Goal: Task Accomplishment & Management: Manage account settings

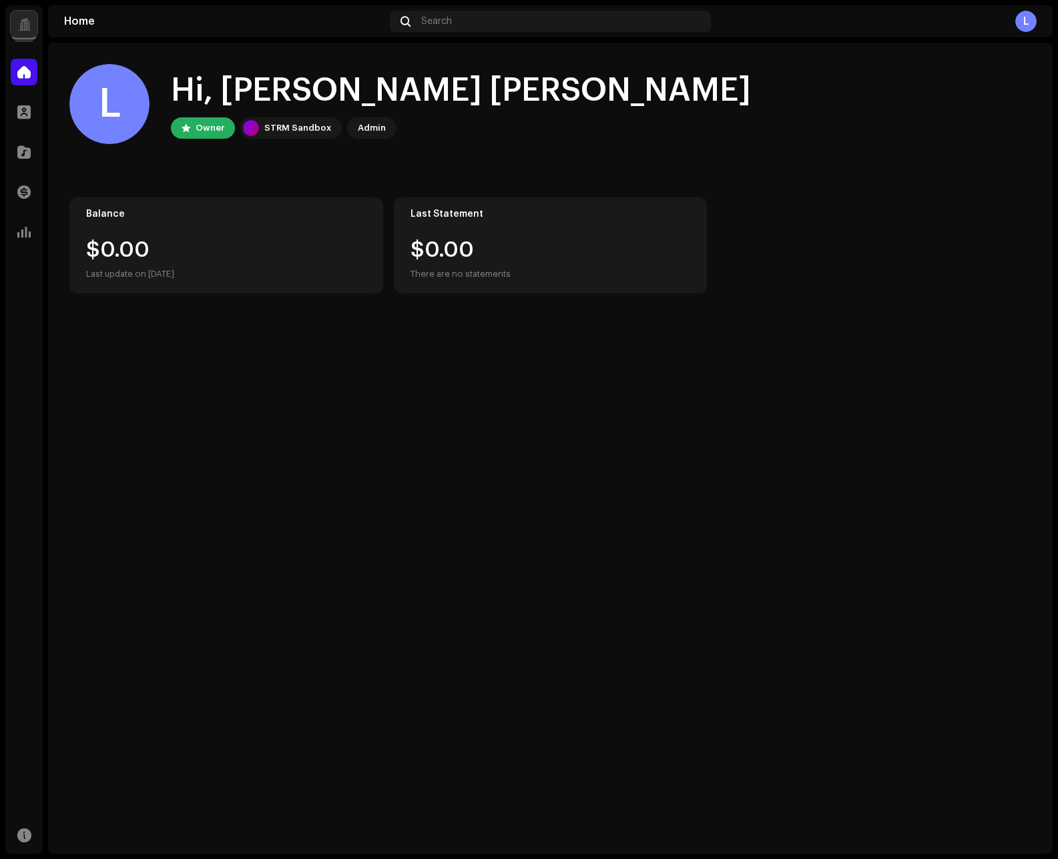
click at [23, 31] on div at bounding box center [24, 24] width 27 height 27
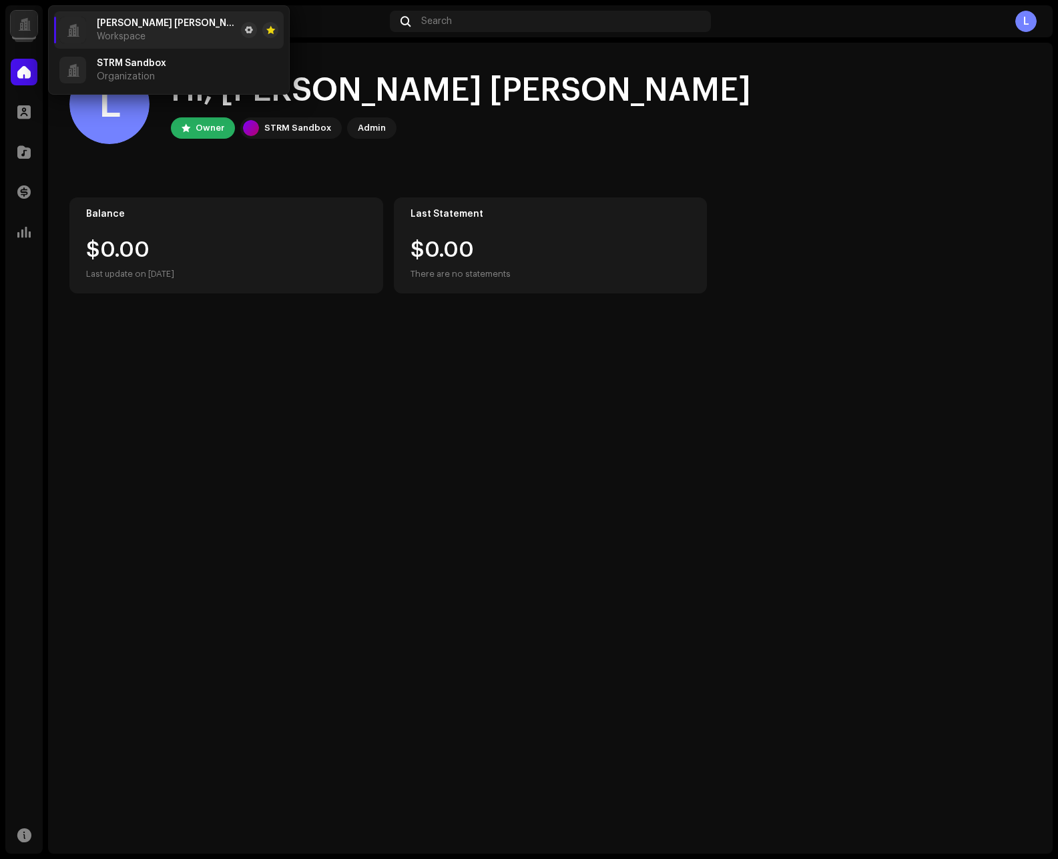
click at [25, 24] on div at bounding box center [24, 24] width 13 height 0
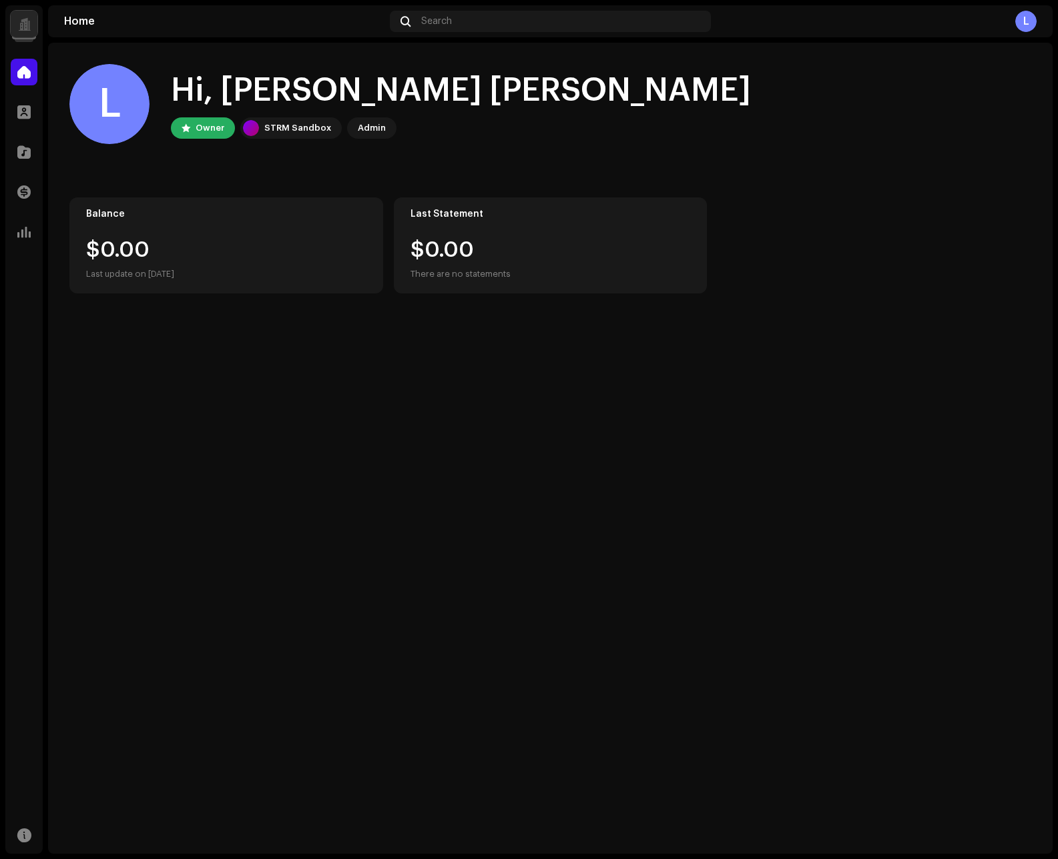
click at [24, 24] on div at bounding box center [24, 24] width 13 height 0
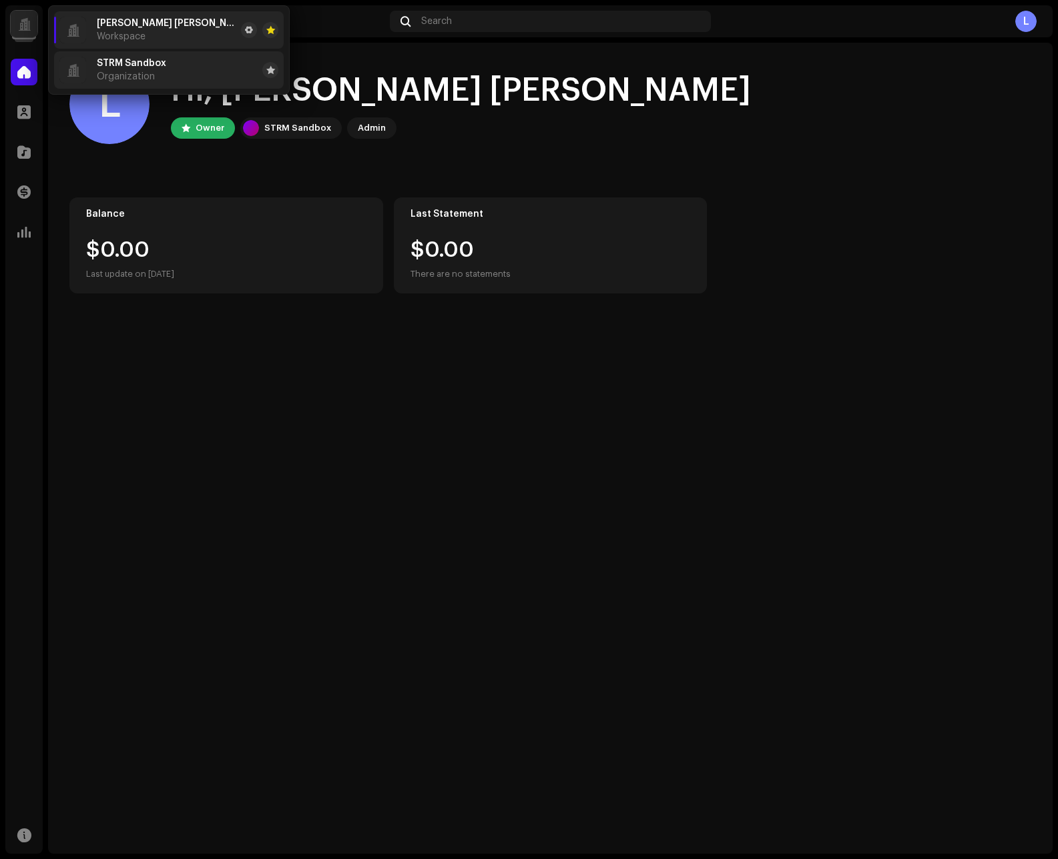
click at [93, 75] on div "STRM Sandbox Organization" at bounding box center [112, 70] width 107 height 27
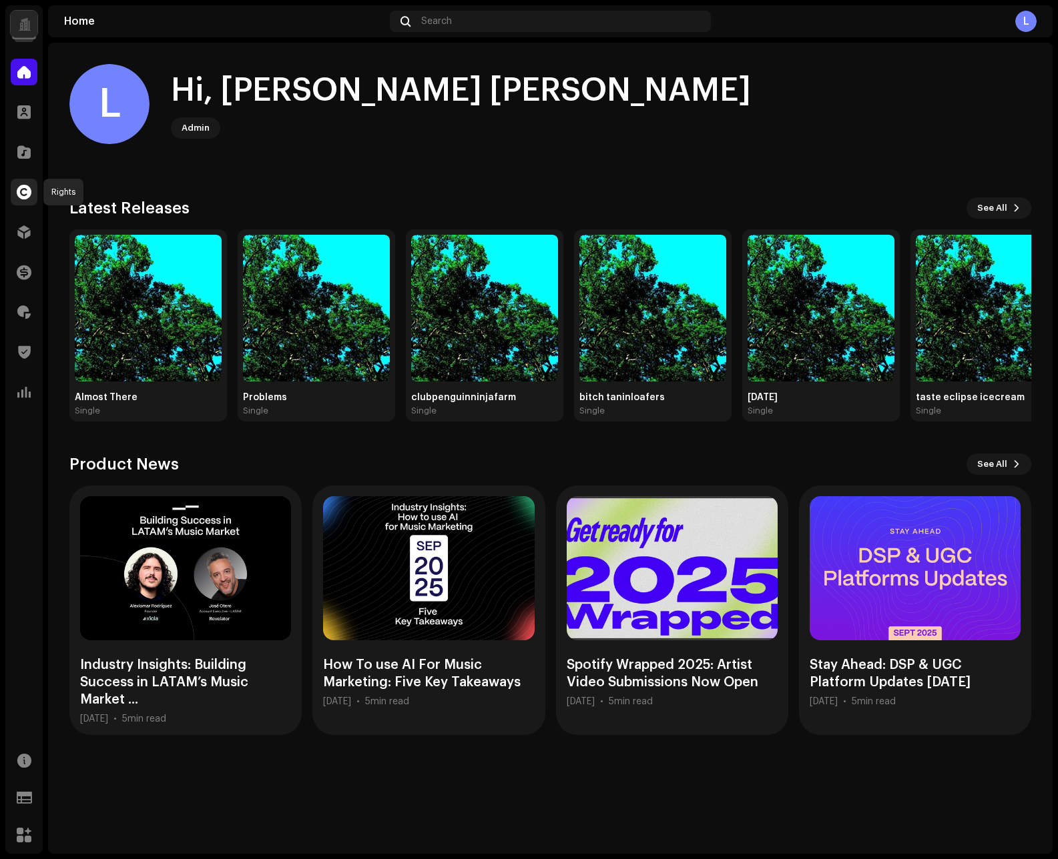
click at [21, 192] on span at bounding box center [24, 192] width 15 height 11
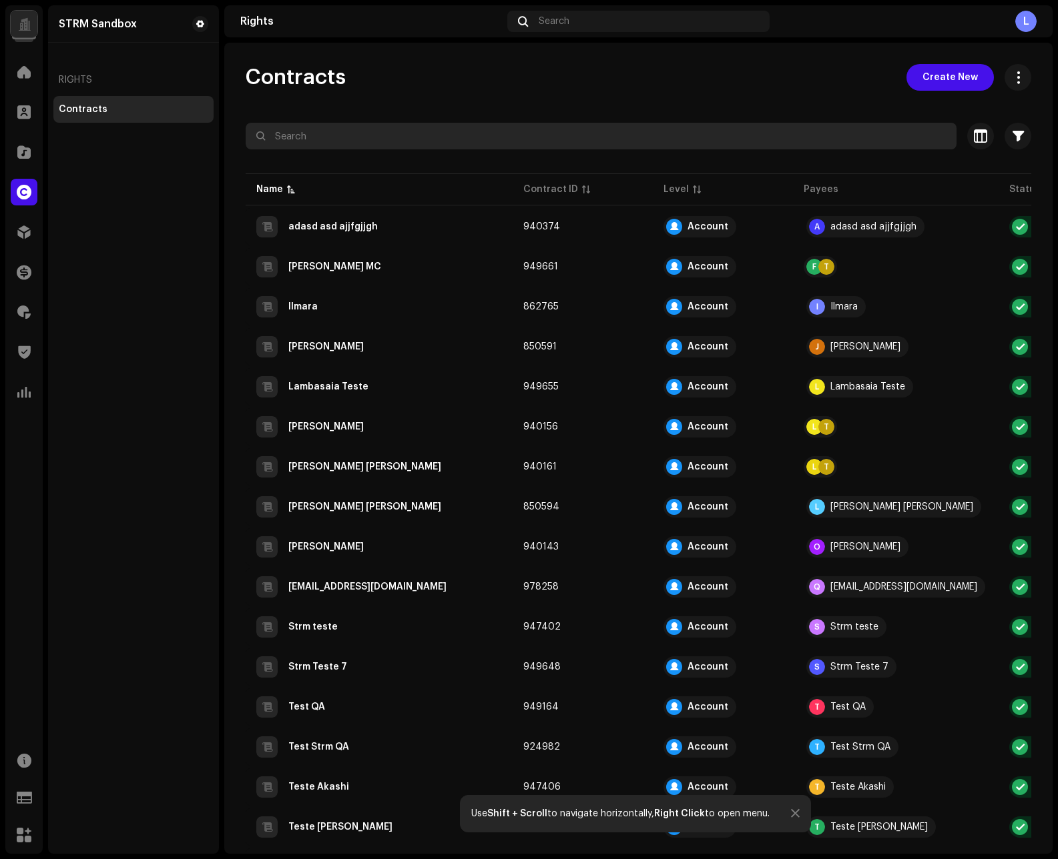
click at [351, 143] on input "text" at bounding box center [601, 136] width 711 height 27
click at [408, 137] on input "text" at bounding box center [601, 136] width 711 height 27
paste input "664023"
type input "664023"
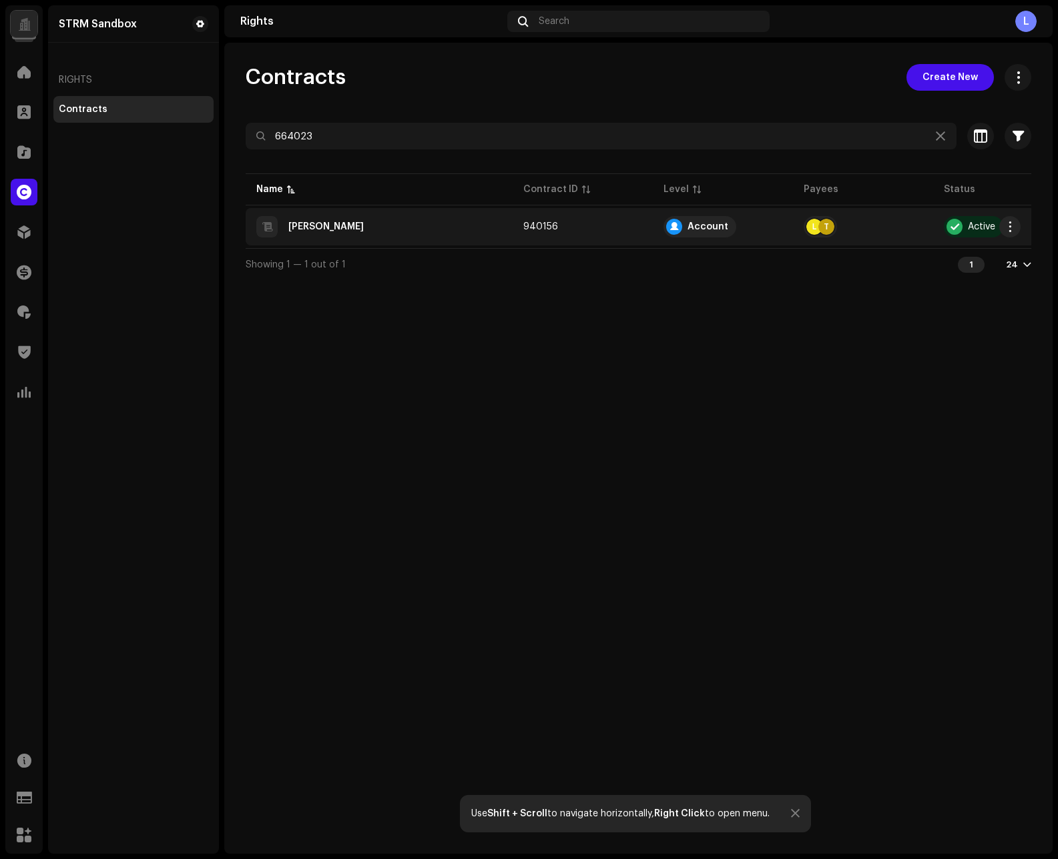
click at [310, 225] on div "Luiz" at bounding box center [379, 226] width 246 height 21
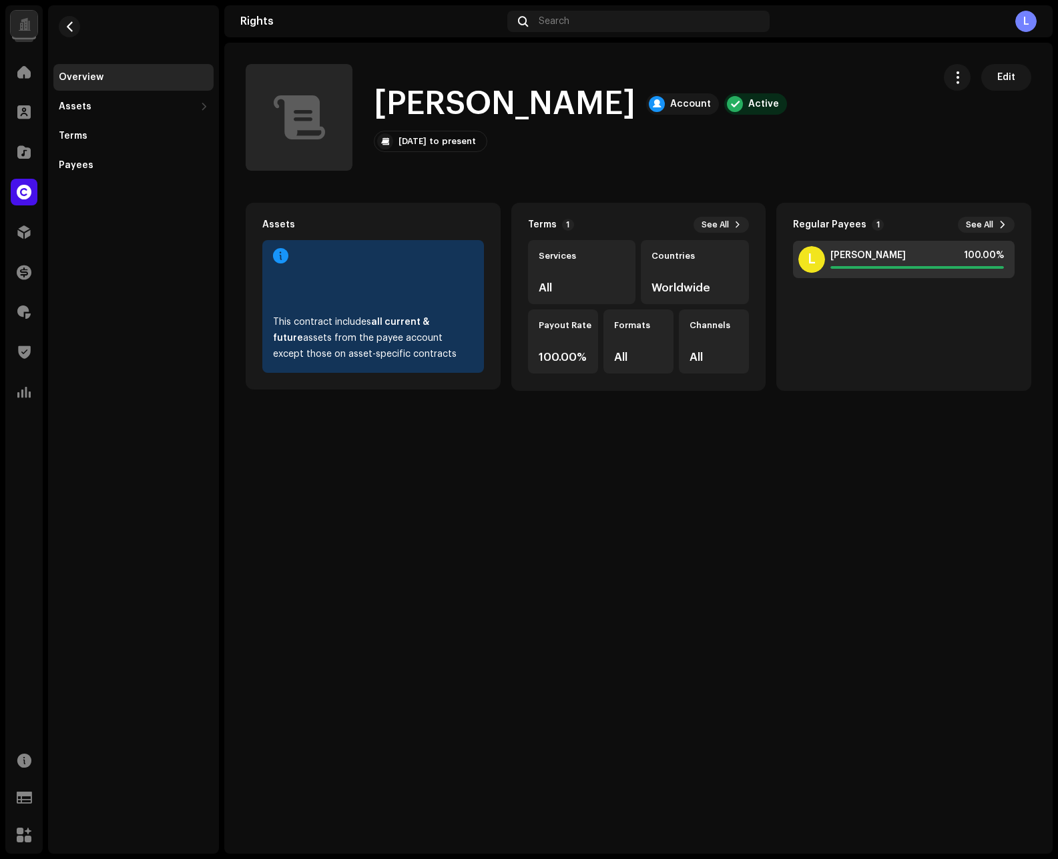
drag, startPoint x: 932, startPoint y: 324, endPoint x: 960, endPoint y: 267, distance: 63.9
click at [932, 324] on div "L Luiz 100.00%" at bounding box center [908, 315] width 231 height 149
click at [973, 221] on span "See All" at bounding box center [978, 225] width 27 height 11
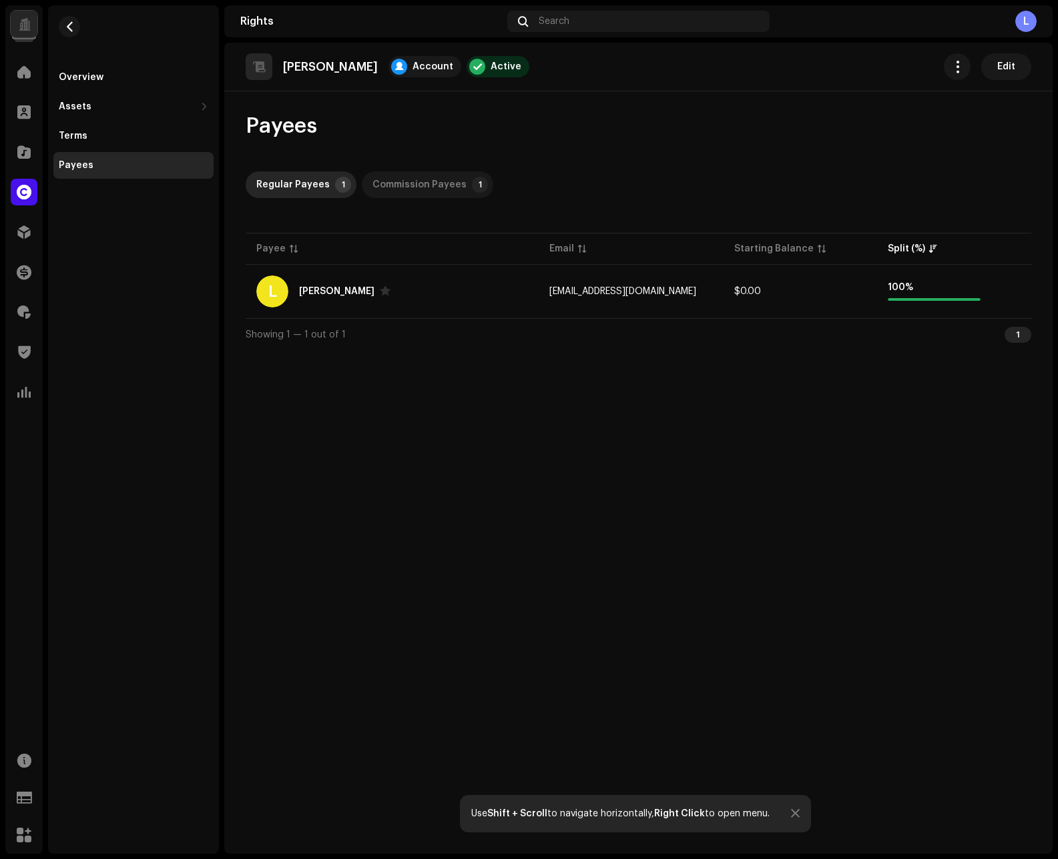
click at [409, 184] on div "Commission Payees" at bounding box center [419, 184] width 94 height 27
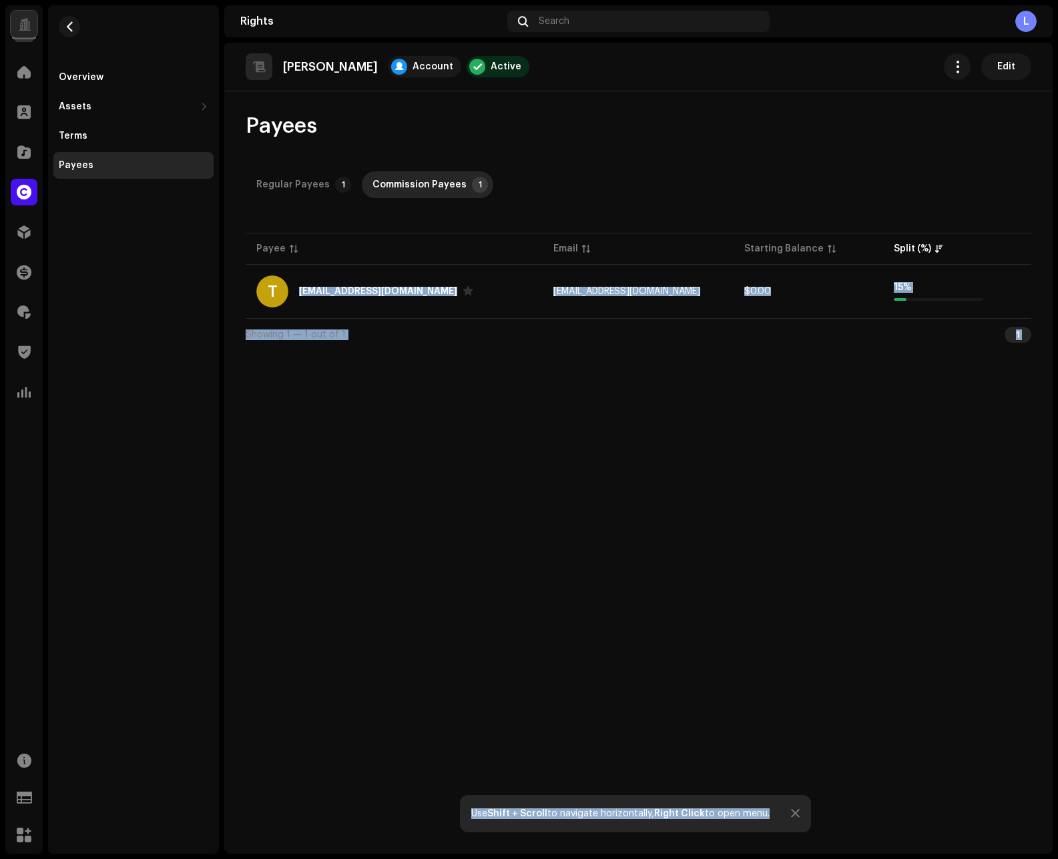
drag, startPoint x: 296, startPoint y: 289, endPoint x: 853, endPoint y: 439, distance: 576.3
click at [859, 434] on div "Luiz Account Active Edit Payees Regular Payees 1 Commission Payees 1 Payee Emai…" at bounding box center [638, 448] width 828 height 811
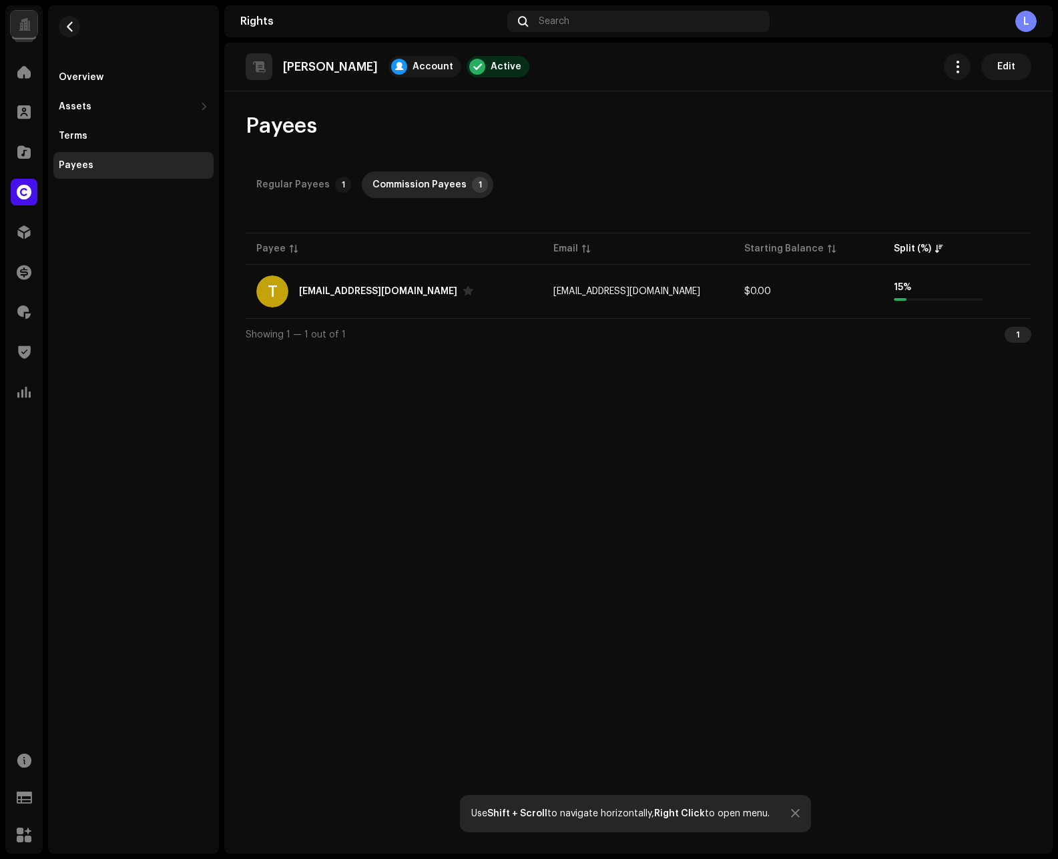
drag, startPoint x: 566, startPoint y: 416, endPoint x: 530, endPoint y: 417, distance: 36.1
click at [566, 416] on div "Luiz Account Active Edit Payees Regular Payees 1 Commission Payees 1 Payee Emai…" at bounding box center [638, 448] width 828 height 811
drag, startPoint x: 184, startPoint y: 433, endPoint x: 130, endPoint y: 497, distance: 83.8
click at [184, 434] on div "Overview Assets Releases Tracks Terms Payees" at bounding box center [133, 429] width 171 height 849
click at [32, 73] on div at bounding box center [24, 72] width 27 height 27
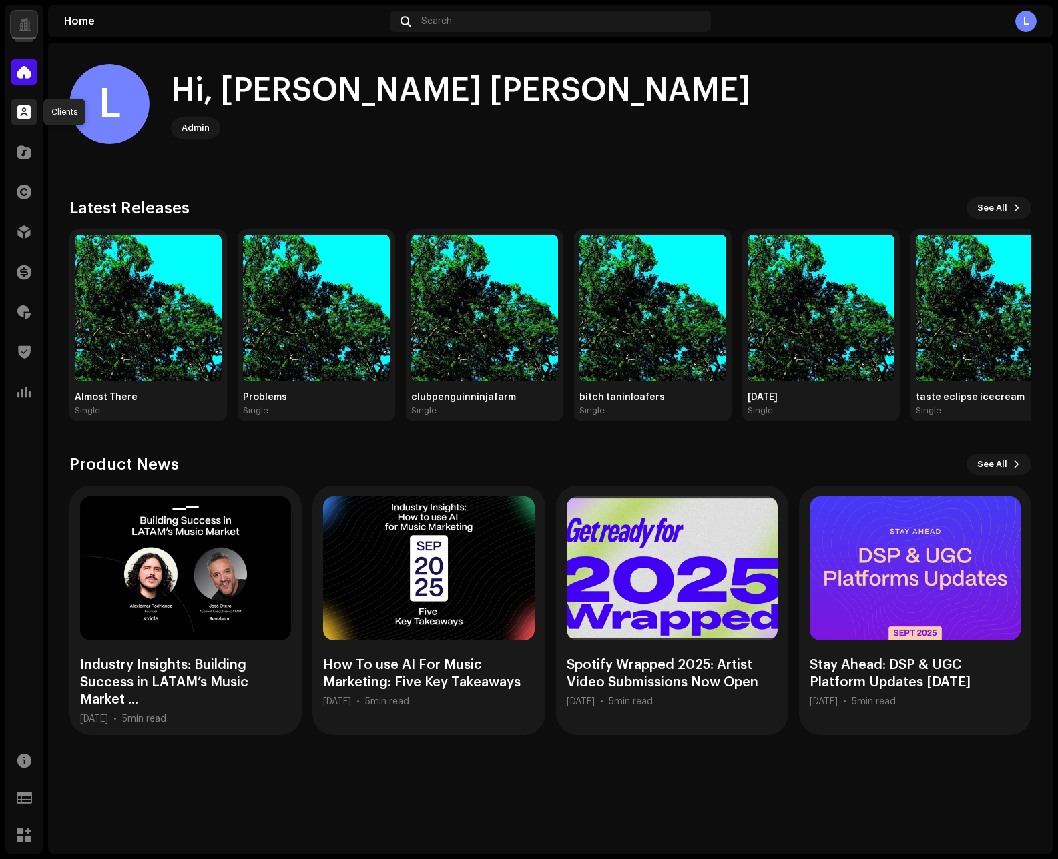
click at [19, 112] on span at bounding box center [23, 112] width 13 height 11
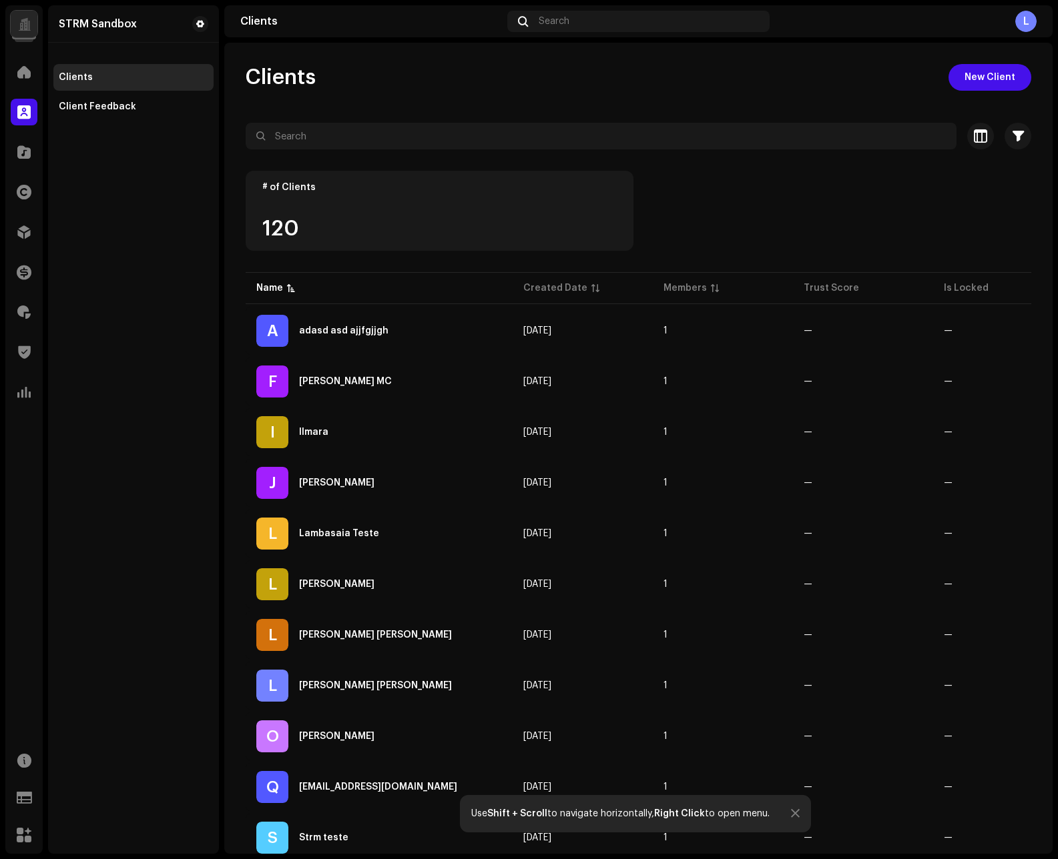
click at [20, 24] on div at bounding box center [24, 24] width 13 height 0
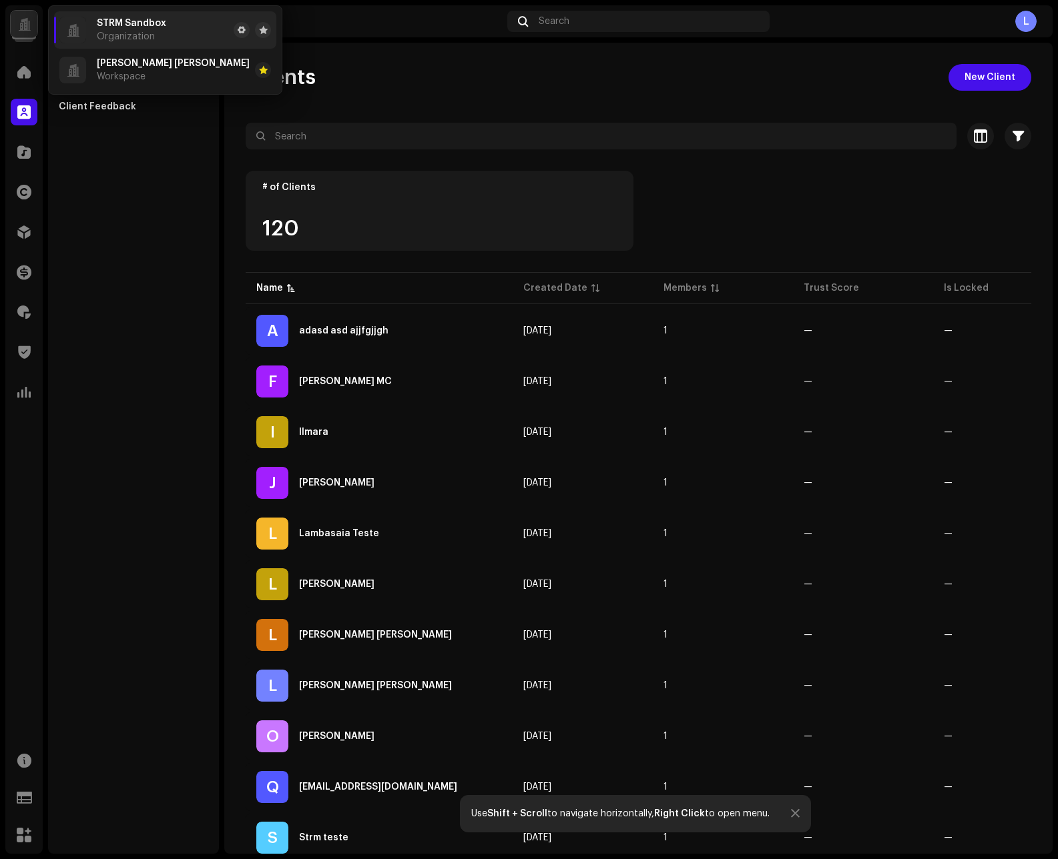
click at [1015, 21] on div "L" at bounding box center [1025, 21] width 21 height 21
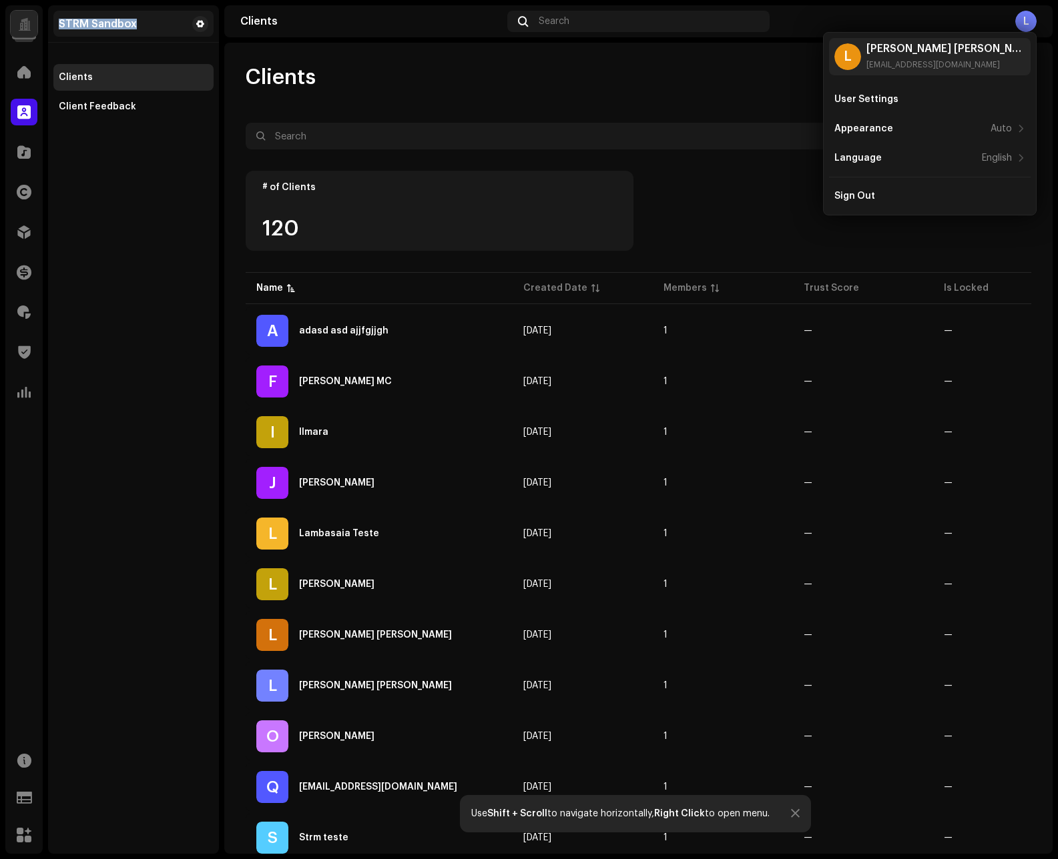
drag, startPoint x: 29, startPoint y: 37, endPoint x: 155, endPoint y: 19, distance: 127.9
click at [155, 19] on navigation-sidebar "STRM Sandbox Home Clients Catalog Rights Distribution Finance Royalties Trust &…" at bounding box center [112, 429] width 214 height 849
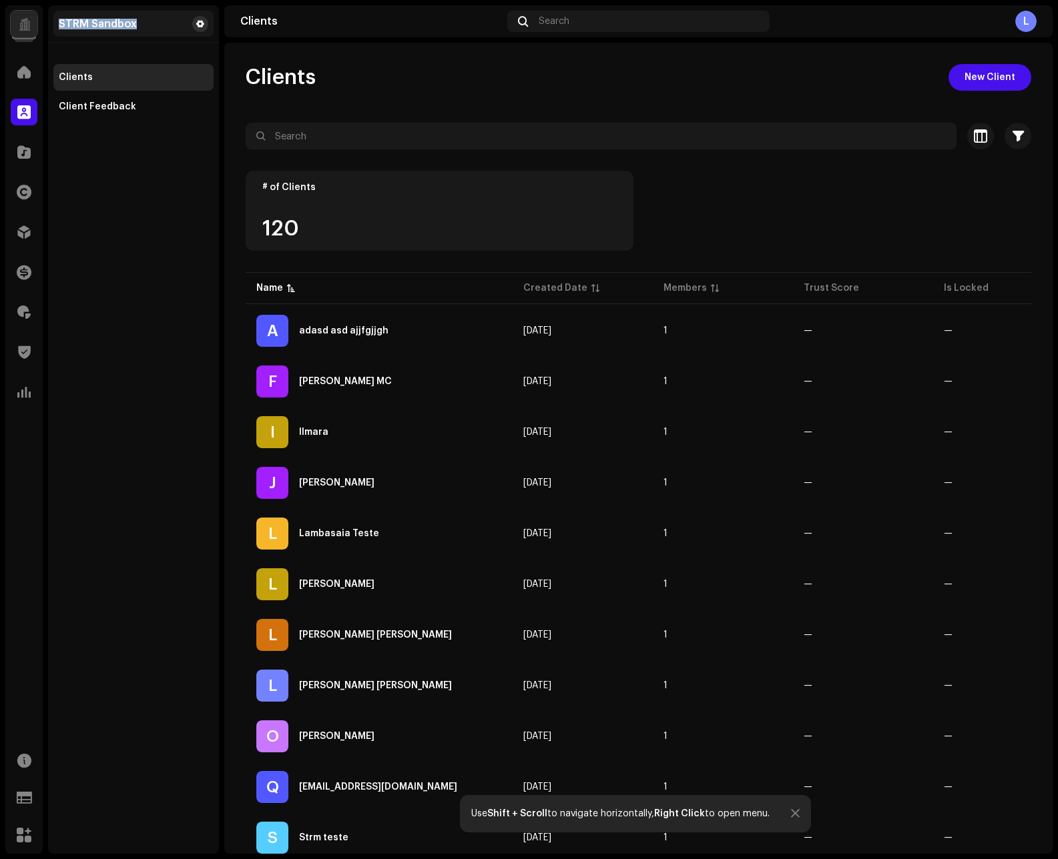
click at [196, 23] on span at bounding box center [200, 24] width 8 height 11
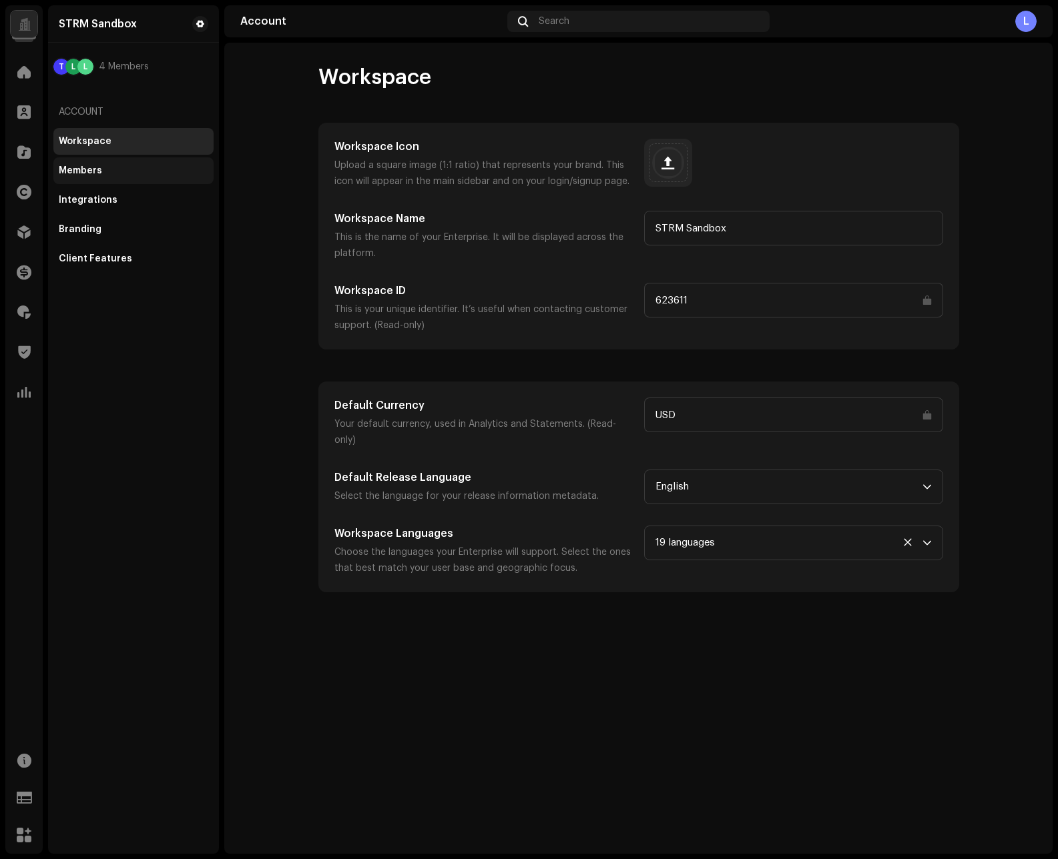
click at [100, 171] on div "Members" at bounding box center [80, 170] width 43 height 11
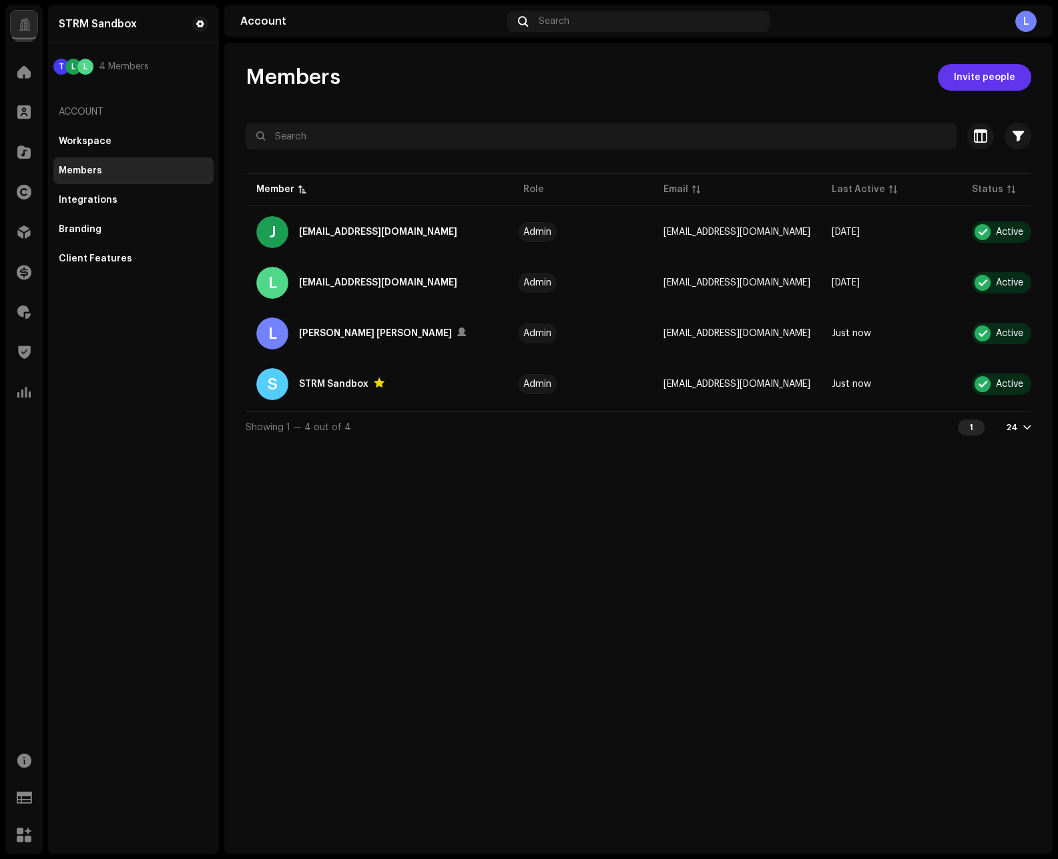
click at [1006, 79] on span "Invite people" at bounding box center [983, 77] width 61 height 27
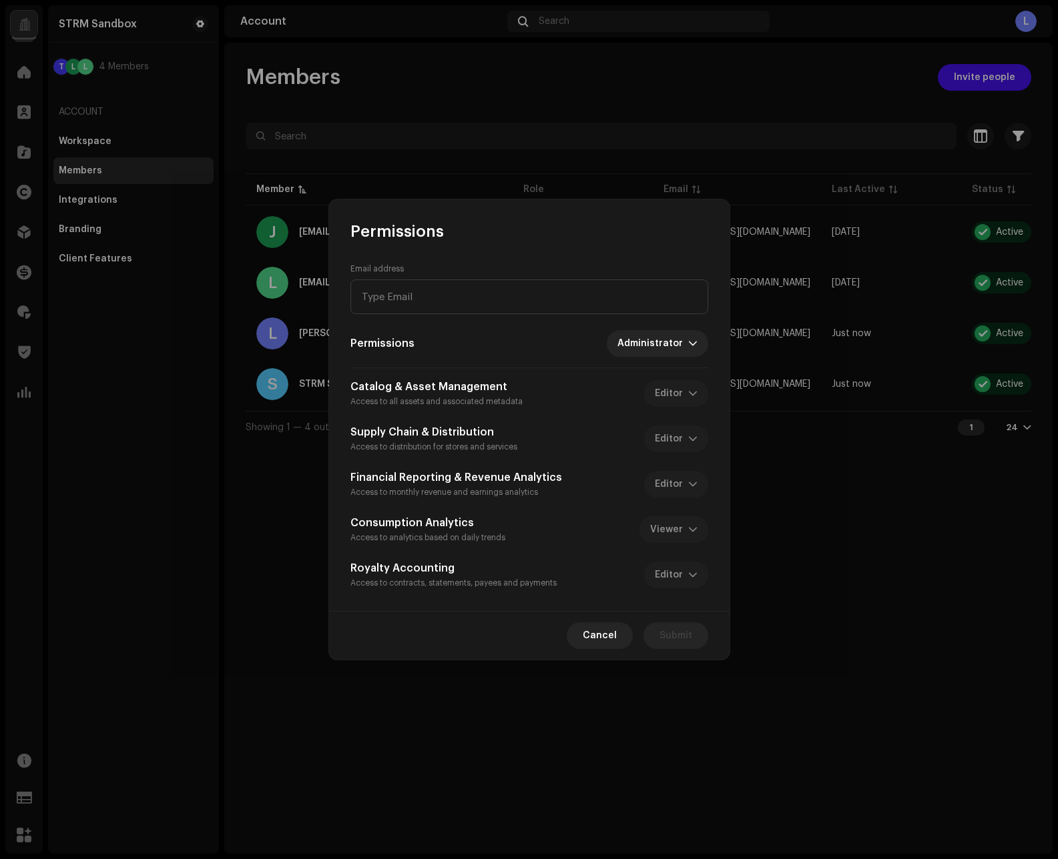
click at [666, 396] on div "Catalog & Asset Management Access to all assets and associated metadata Editor" at bounding box center [529, 393] width 358 height 29
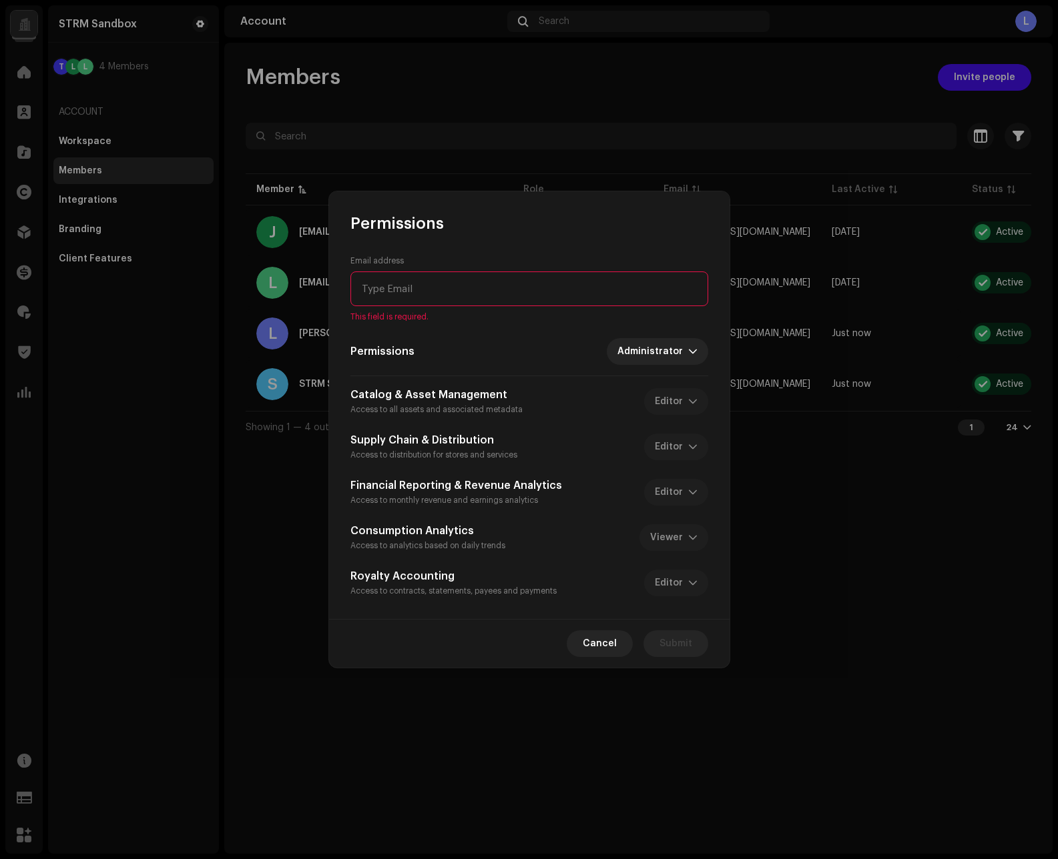
click at [681, 397] on div "Catalog & Asset Management Access to all assets and associated metadata Editor" at bounding box center [529, 401] width 358 height 29
click at [678, 401] on div "Catalog & Asset Management Access to all assets and associated metadata Editor" at bounding box center [529, 401] width 358 height 29
click at [688, 357] on div "dropdown trigger" at bounding box center [692, 351] width 9 height 27
click at [669, 381] on span "Administrator" at bounding box center [653, 384] width 65 height 13
click at [675, 358] on span "Administrator" at bounding box center [652, 351] width 71 height 27
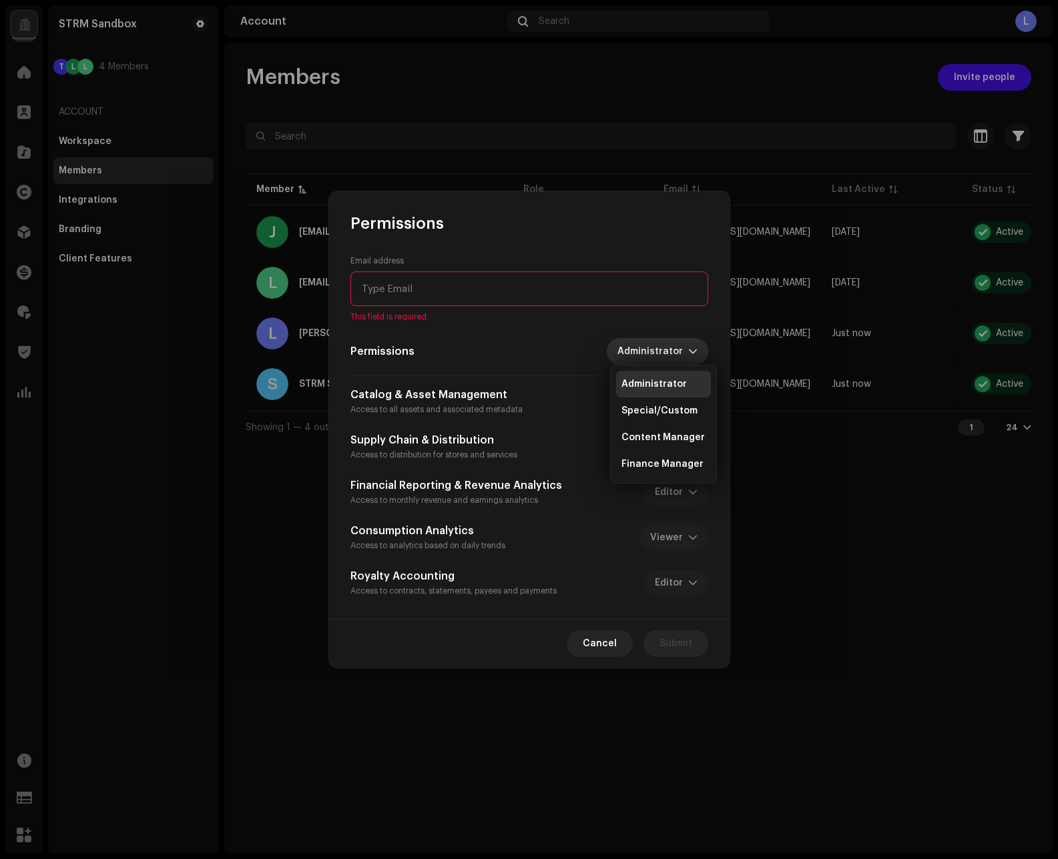
click at [674, 353] on span "Administrator" at bounding box center [652, 351] width 71 height 27
click at [542, 290] on input "email" at bounding box center [529, 289] width 358 height 35
click at [493, 292] on input "email" at bounding box center [529, 289] width 358 height 35
type input "g"
type input "f"
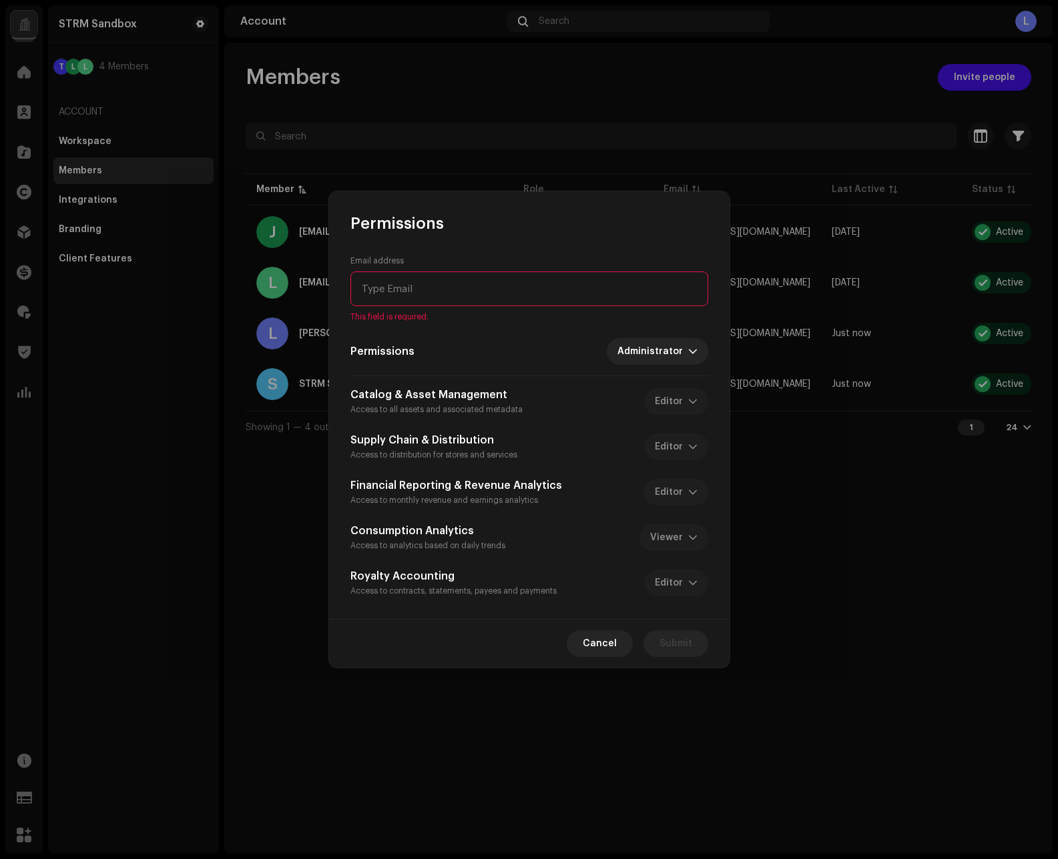
type input "l"
type input "j"
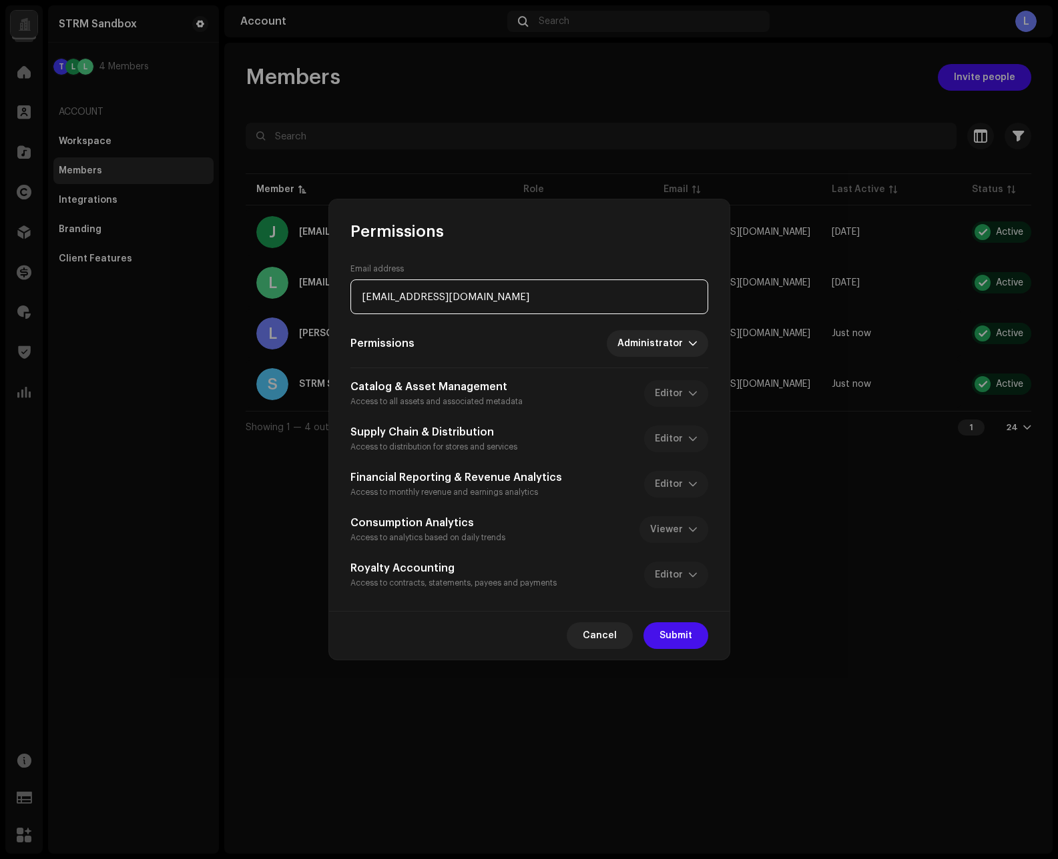
type input "lkohler@strm.com.br"
drag, startPoint x: 448, startPoint y: 214, endPoint x: 666, endPoint y: 257, distance: 221.8
click at [669, 247] on div "Permissions Email address lkohler@strm.com.br Permissions Administrator Catalog…" at bounding box center [529, 429] width 400 height 460
click at [511, 293] on input "lkohler@strm.com.br" at bounding box center [529, 297] width 358 height 35
click at [519, 301] on input "luiz_kohler1998@hotmail.com" at bounding box center [529, 297] width 358 height 35
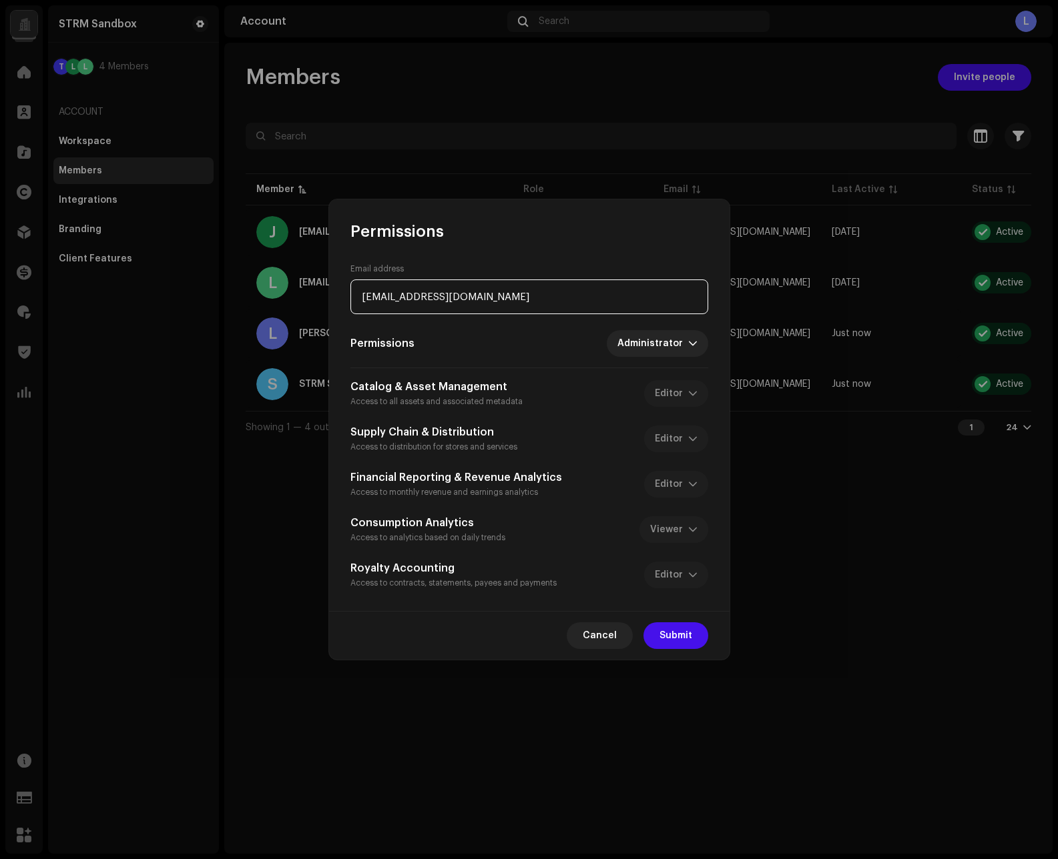
drag, startPoint x: 532, startPoint y: 300, endPoint x: 418, endPoint y: 292, distance: 114.4
click at [359, 295] on input "luiz_kohler1998@hotmail.com" at bounding box center [529, 297] width 358 height 35
click at [426, 292] on input "luiz_kohler1998@hotmail.com" at bounding box center [529, 297] width 358 height 35
click at [526, 304] on input "luiz_kohler1998@hotmail.com" at bounding box center [529, 297] width 358 height 35
click at [572, 300] on input "luiz_kohler1998@hotmail.com" at bounding box center [529, 297] width 358 height 35
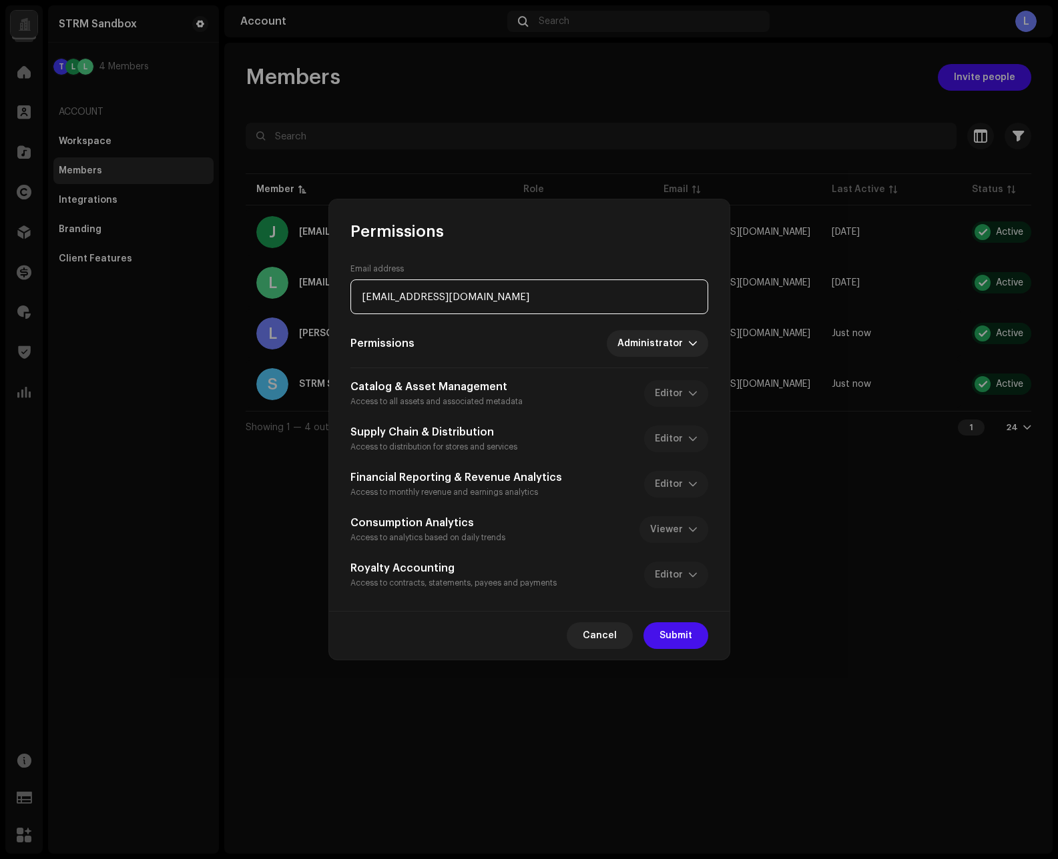
drag, startPoint x: 555, startPoint y: 300, endPoint x: 358, endPoint y: 294, distance: 197.6
click at [358, 294] on input "luiz_kohler1998@hotmail.com" at bounding box center [529, 297] width 358 height 35
click at [454, 296] on input "luiz_kohler1998@hotmail.com" at bounding box center [529, 297] width 358 height 35
click at [503, 304] on input "luiz_kohler1998@hotmail.com" at bounding box center [529, 297] width 358 height 35
click at [517, 300] on input "luiz_kohler1998@hotmail.com" at bounding box center [529, 297] width 358 height 35
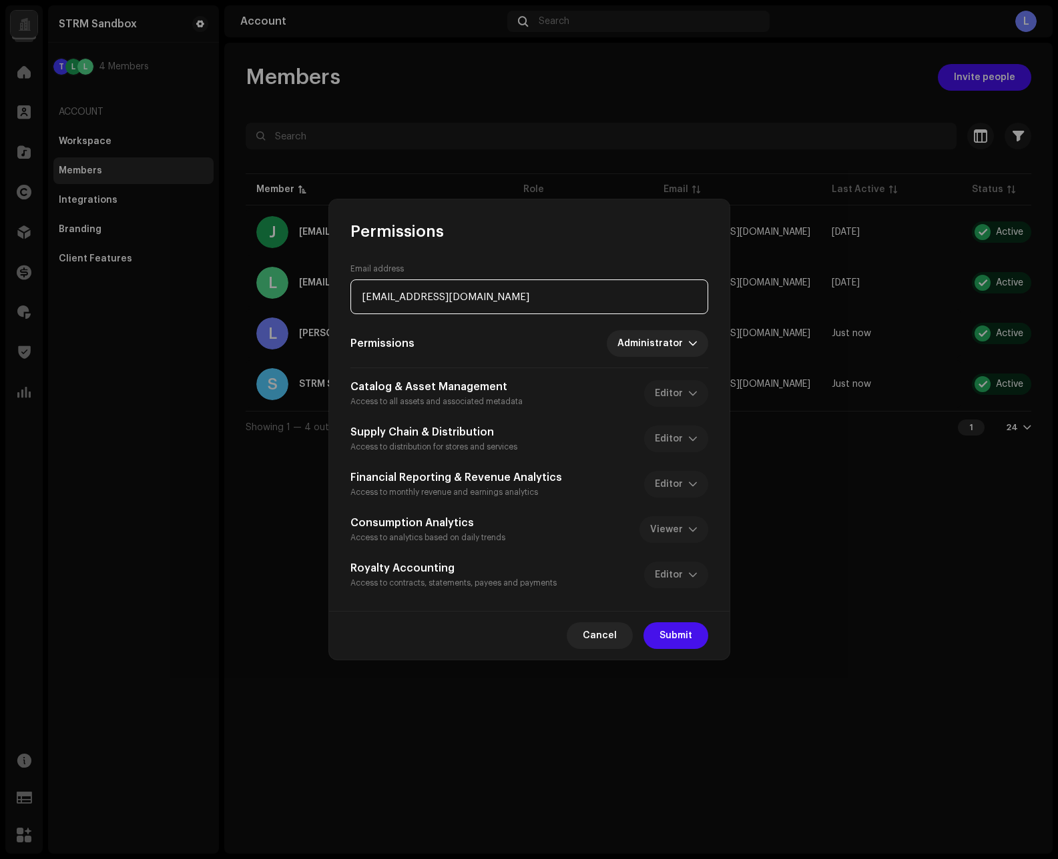
drag, startPoint x: 518, startPoint y: 298, endPoint x: 613, endPoint y: 268, distance: 99.4
click at [563, 284] on input "luiz_kohler1998@hotmail.com" at bounding box center [529, 297] width 358 height 35
click at [574, 300] on input "luiz_kohler1998@hotmail.com" at bounding box center [529, 297] width 358 height 35
drag, startPoint x: 546, startPoint y: 302, endPoint x: 366, endPoint y: 300, distance: 180.8
click at [366, 300] on input "luiz_kohler1998@hotmail.com" at bounding box center [529, 297] width 358 height 35
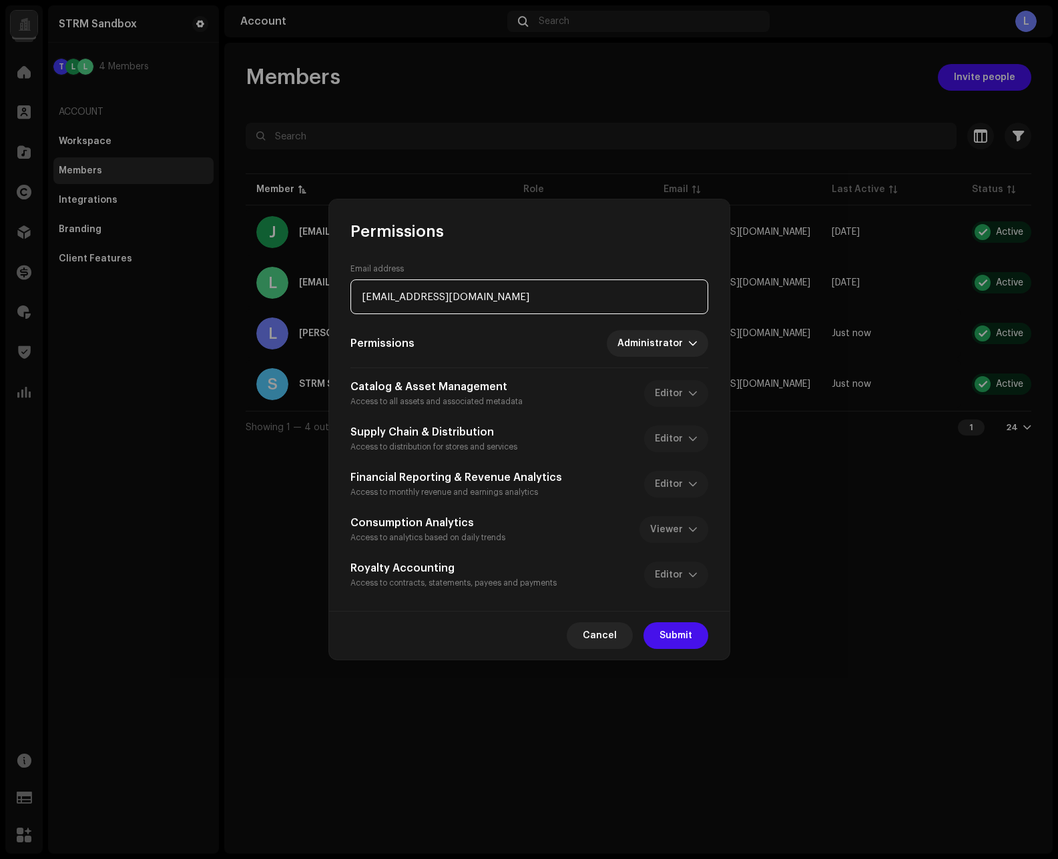
drag, startPoint x: 360, startPoint y: 298, endPoint x: 499, endPoint y: 296, distance: 138.8
click at [499, 296] on input "luiz_kohler1998@hotmail.com" at bounding box center [529, 297] width 358 height 35
type input "luiz_kohler1998@hotmail.com"
click at [597, 645] on span "Cancel" at bounding box center [599, 635] width 34 height 27
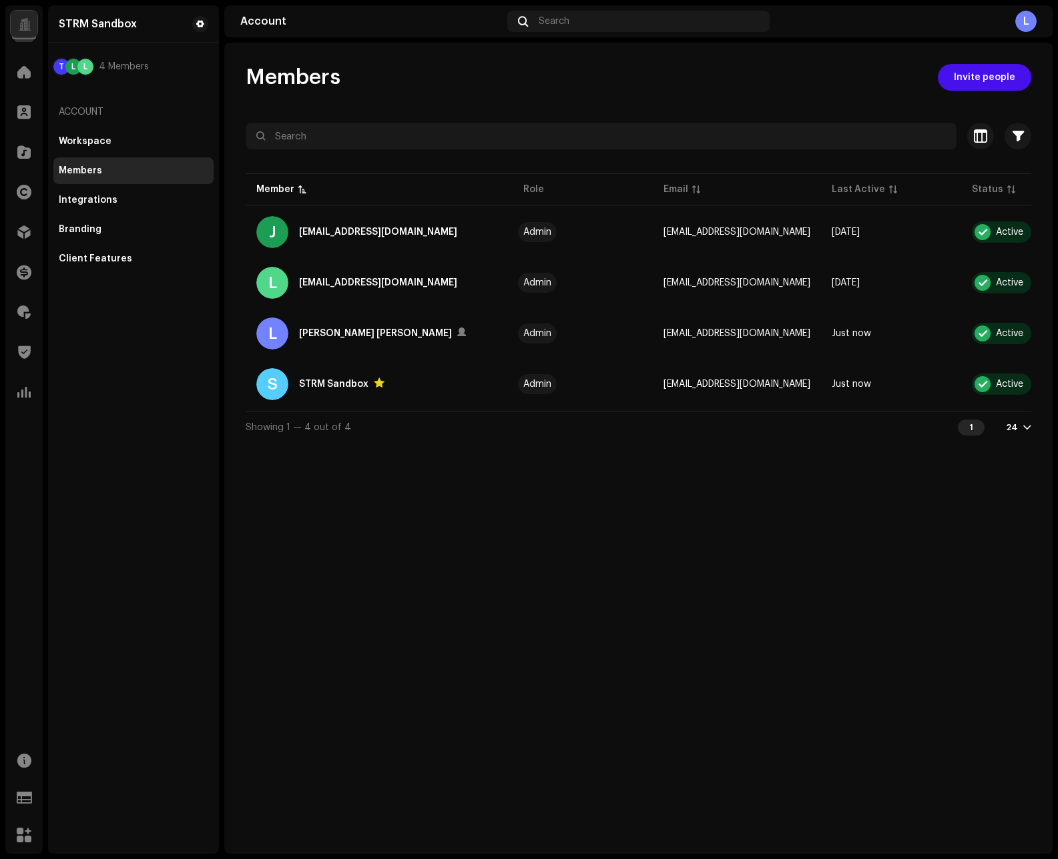
click at [774, 522] on div "Members Invite people Selected 0 Select all 4 Options Filters Status Active Sus…" at bounding box center [638, 448] width 828 height 811
drag, startPoint x: 720, startPoint y: 416, endPoint x: 766, endPoint y: 416, distance: 46.0
click at [767, 416] on div "Selected 0 Select all 4 Options Filters Status Active Suspended Owner Yes No Me…" at bounding box center [638, 283] width 785 height 320
drag, startPoint x: 760, startPoint y: 416, endPoint x: 787, endPoint y: 418, distance: 26.8
click at [805, 420] on div "Showing 1 — 4 out of 4 1 24" at bounding box center [638, 427] width 785 height 32
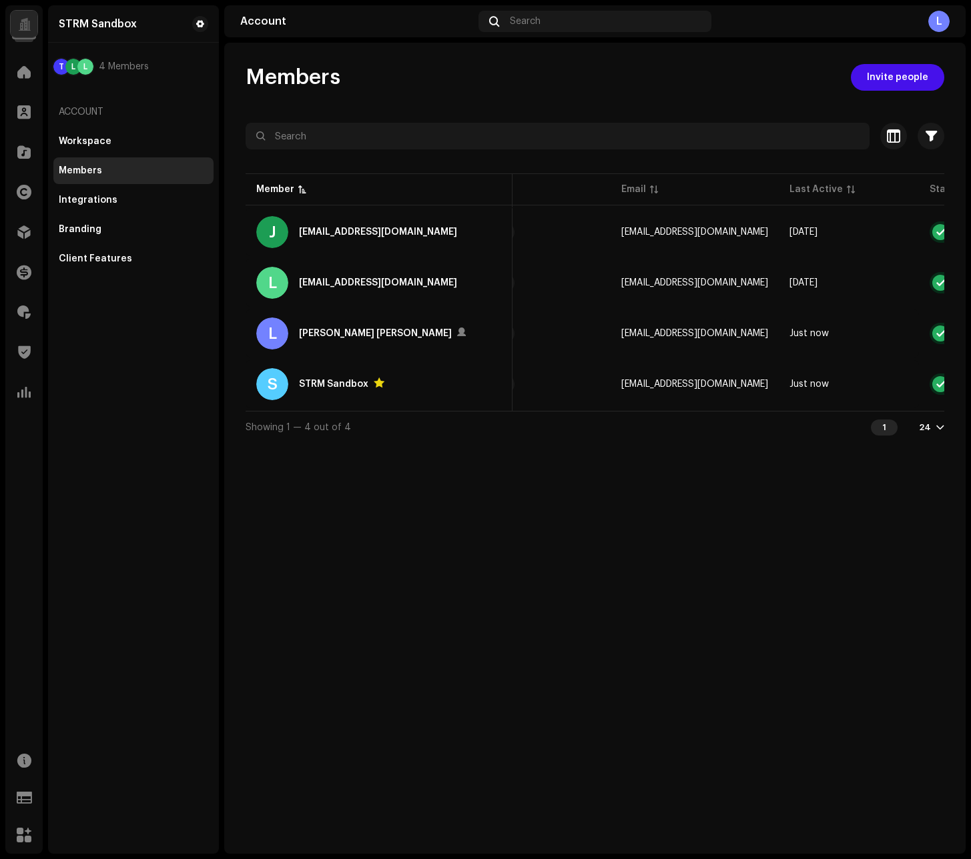
scroll to position [0, 42]
